Goal: Navigation & Orientation: Find specific page/section

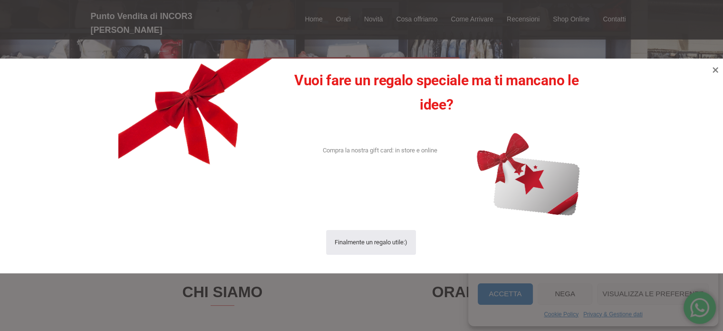
scroll to position [238, 0]
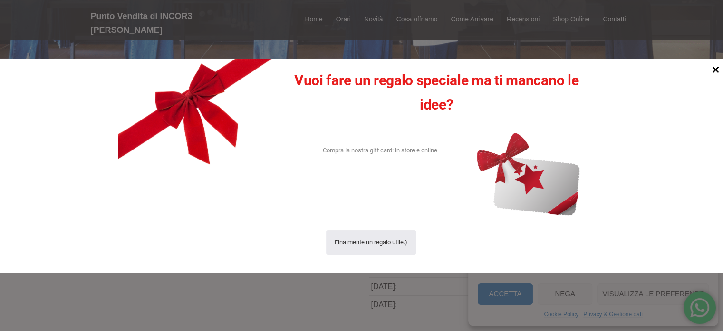
click at [715, 69] on icon at bounding box center [716, 69] width 7 height 7
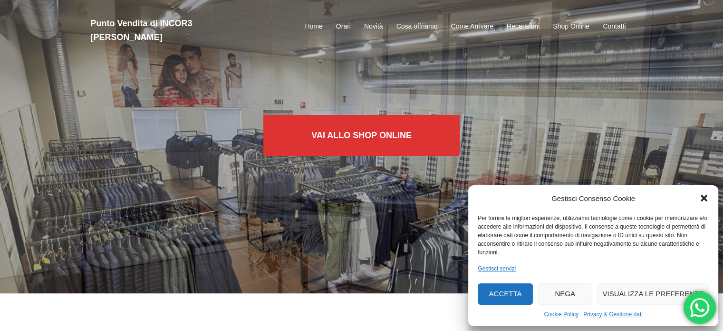
scroll to position [0, 0]
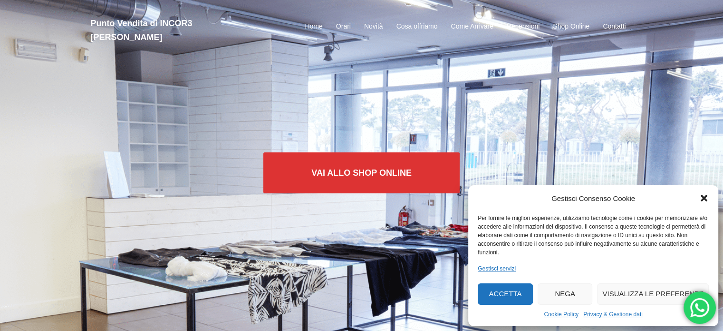
click at [702, 194] on icon "Chiudi la finestra di dialogo" at bounding box center [705, 198] width 10 height 10
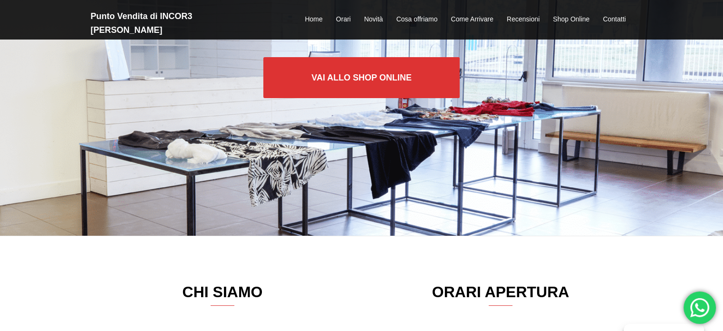
scroll to position [97, 0]
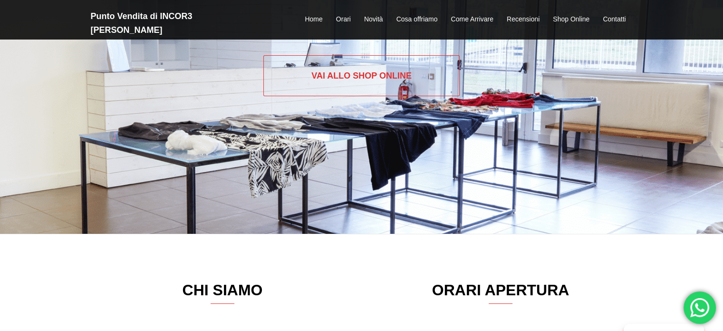
click at [346, 77] on link "Vai allo SHOP ONLINE" at bounding box center [361, 75] width 196 height 41
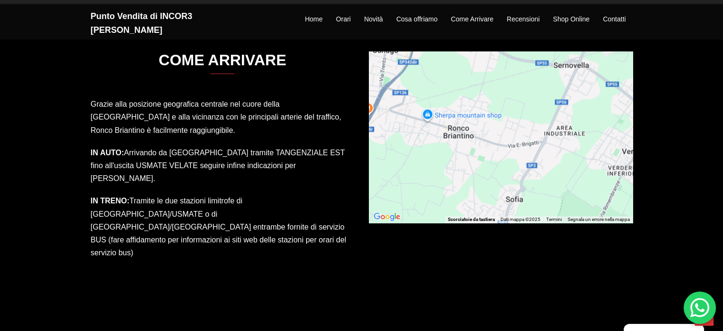
scroll to position [1381, 0]
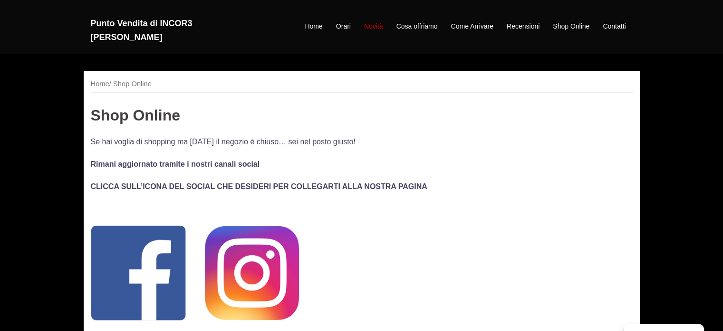
click at [375, 21] on link "Novità" at bounding box center [373, 26] width 19 height 11
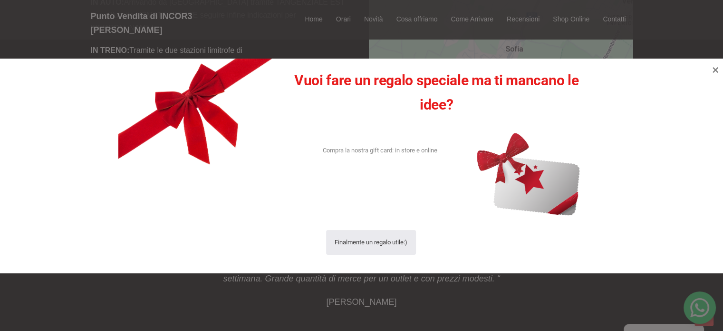
scroll to position [1510, 0]
